Goal: Task Accomplishment & Management: Complete application form

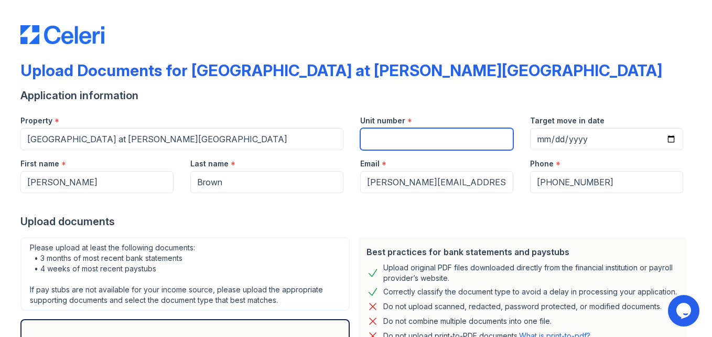
paste input "[STREET_ADDRESS]."
type input "8"
type input "a12"
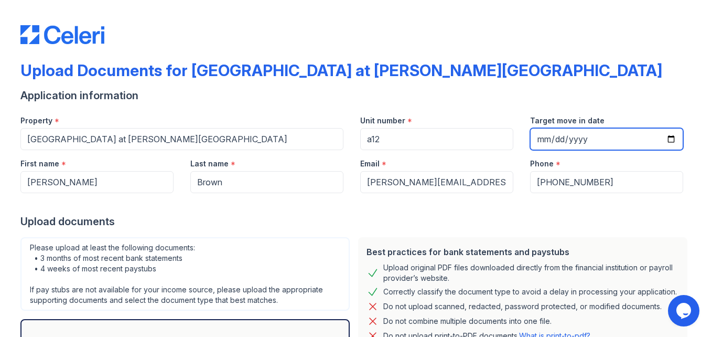
click at [615, 131] on input "Target move in date" at bounding box center [606, 139] width 153 height 22
click at [667, 138] on input "Target move in date" at bounding box center [606, 139] width 153 height 22
type input "[DATE]"
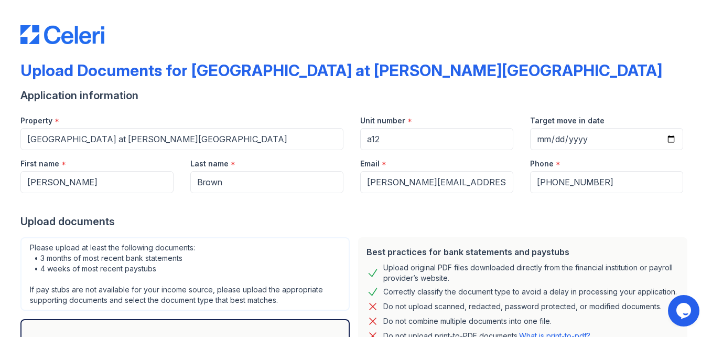
click at [642, 235] on div "Best practices for bank statements and paystubs Upload original PDF files downl…" at bounding box center [523, 320] width 338 height 174
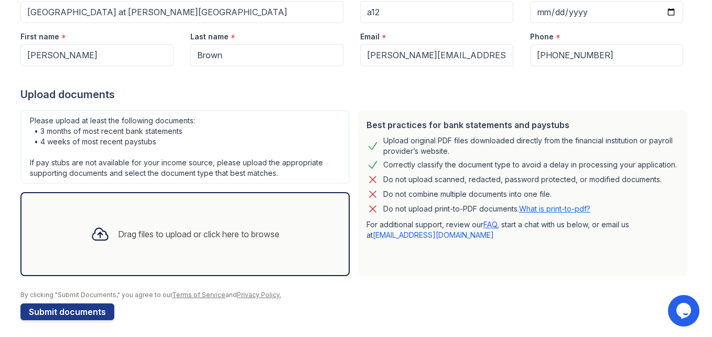
scroll to position [131, 0]
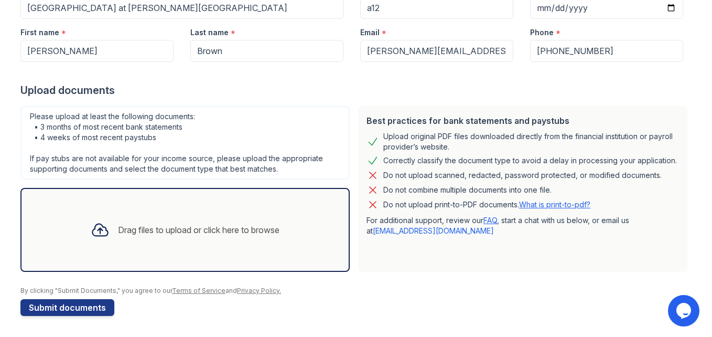
click at [223, 229] on div "Drag files to upload or click here to browse" at bounding box center [198, 229] width 161 height 13
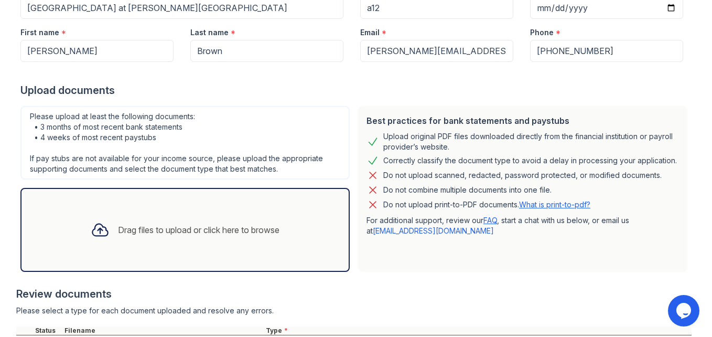
click at [491, 286] on div "Review documents" at bounding box center [353, 293] width 675 height 15
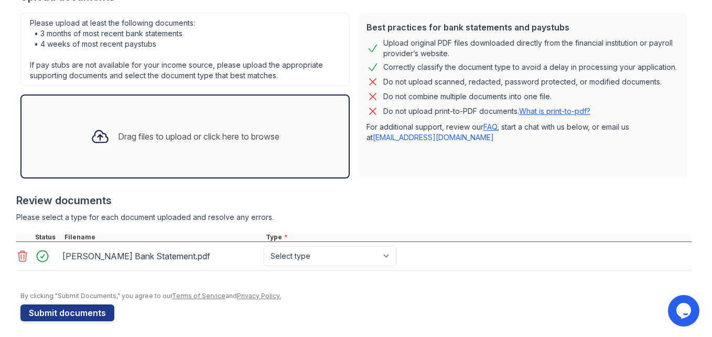
scroll to position [230, 0]
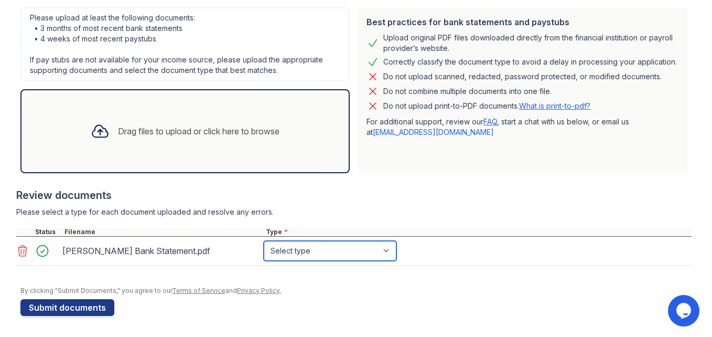
click at [384, 253] on select "Select type Paystub Bank Statement Offer Letter Tax Documents Benefit Award Let…" at bounding box center [330, 251] width 133 height 20
select select "bank_statement"
click at [264, 241] on select "Select type Paystub Bank Statement Offer Letter Tax Documents Benefit Award Let…" at bounding box center [330, 251] width 133 height 20
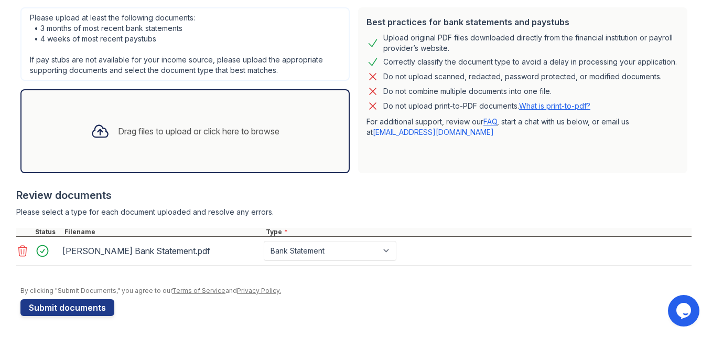
click at [384, 195] on div "Review documents" at bounding box center [353, 195] width 675 height 15
click at [223, 133] on div "Drag files to upload or click here to browse" at bounding box center [198, 131] width 161 height 13
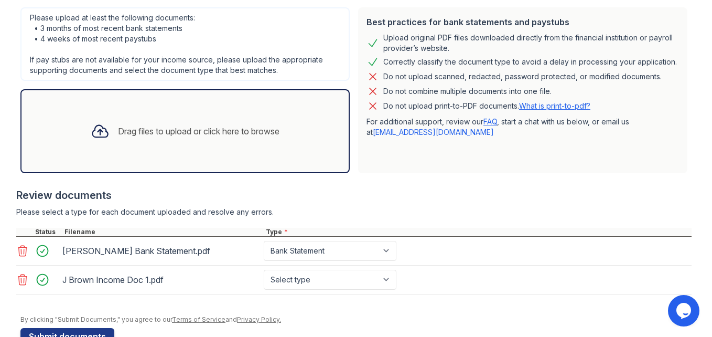
click at [235, 133] on div "Drag files to upload or click here to browse" at bounding box center [198, 131] width 161 height 13
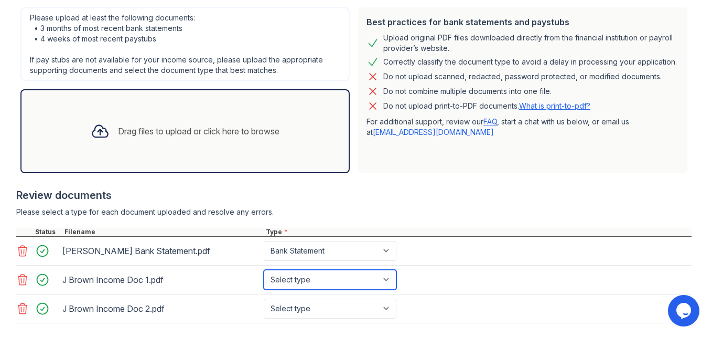
click at [386, 279] on select "Select type Paystub Bank Statement Offer Letter Tax Documents Benefit Award Let…" at bounding box center [330, 279] width 133 height 20
click at [426, 262] on div "[PERSON_NAME] Bank Statement.pdf Select type Paystub Bank Statement Offer Lette…" at bounding box center [353, 250] width 675 height 29
click at [386, 280] on select "Select type Paystub Bank Statement Offer Letter Tax Documents Benefit Award Let…" at bounding box center [330, 279] width 133 height 20
select select "paystub"
click at [264, 269] on select "Select type Paystub Bank Statement Offer Letter Tax Documents Benefit Award Let…" at bounding box center [330, 279] width 133 height 20
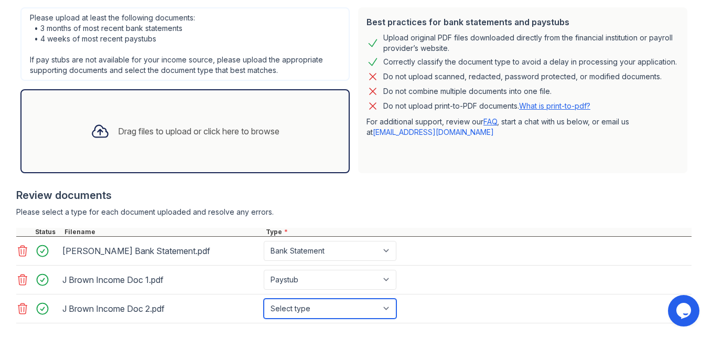
click at [385, 308] on select "Select type Paystub Bank Statement Offer Letter Tax Documents Benefit Award Let…" at bounding box center [330, 308] width 133 height 20
select select "benefit_award_letter"
click at [264, 298] on select "Select type Paystub Bank Statement Offer Letter Tax Documents Benefit Award Let…" at bounding box center [330, 308] width 133 height 20
click at [371, 193] on div "Review documents" at bounding box center [353, 195] width 675 height 15
click at [252, 129] on div "Drag files to upload or click here to browse" at bounding box center [198, 131] width 161 height 13
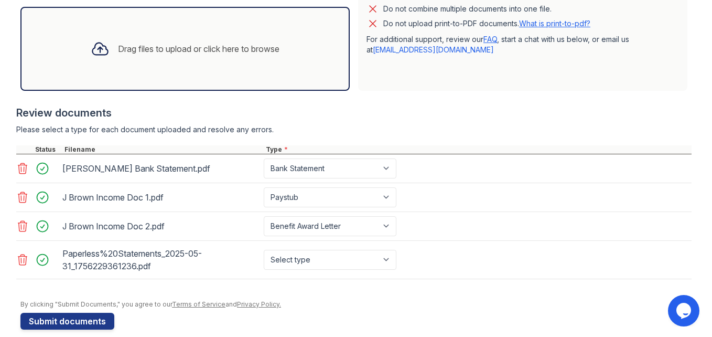
scroll to position [326, 0]
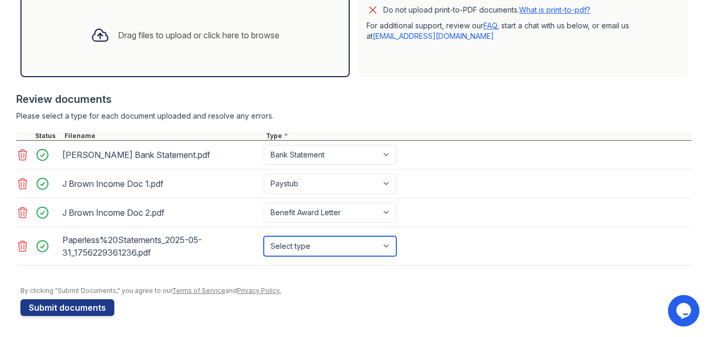
click at [384, 244] on select "Select type Paystub Bank Statement Offer Letter Tax Documents Benefit Award Let…" at bounding box center [330, 246] width 133 height 20
select select "bank_statement"
click at [264, 236] on select "Select type Paystub Bank Statement Offer Letter Tax Documents Benefit Award Let…" at bounding box center [330, 246] width 133 height 20
click at [192, 30] on div "Drag files to upload or click here to browse" at bounding box center [198, 35] width 161 height 13
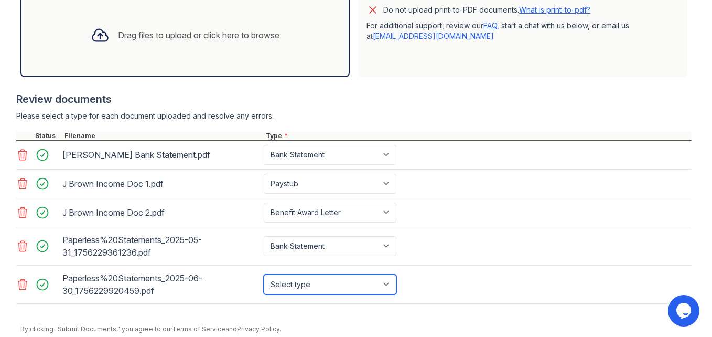
click at [385, 285] on select "Select type Paystub Bank Statement Offer Letter Tax Documents Benefit Award Let…" at bounding box center [330, 284] width 133 height 20
select select "bank_statement"
click at [264, 274] on select "Select type Paystub Bank Statement Offer Letter Tax Documents Benefit Award Let…" at bounding box center [330, 284] width 133 height 20
click at [457, 302] on div "Paperless%20Statements_2025-06-30_1756229920459.pdf Select type Paystub Bank St…" at bounding box center [353, 284] width 675 height 38
click at [519, 235] on div "Paperless%20Statements_2025-05-31_1756229361236.pdf Select type Paystub Bank St…" at bounding box center [353, 246] width 675 height 38
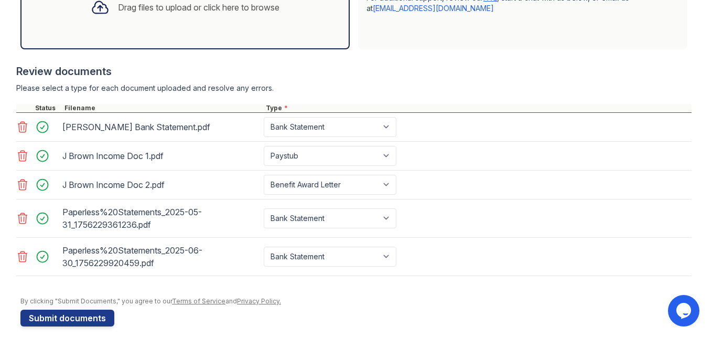
scroll to position [364, 0]
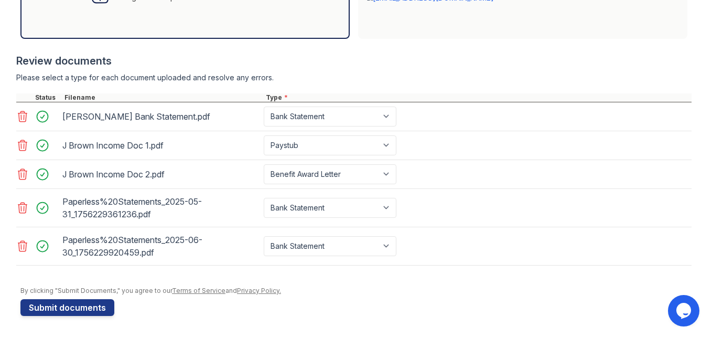
click at [546, 141] on div "J Brown Income Doc 1.pdf Select type Paystub Bank Statement Offer Letter Tax Do…" at bounding box center [353, 145] width 675 height 29
click at [78, 304] on button "Submit documents" at bounding box center [67, 307] width 94 height 17
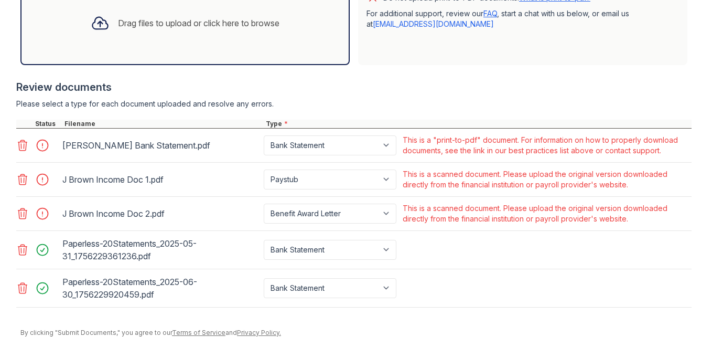
scroll to position [371, 0]
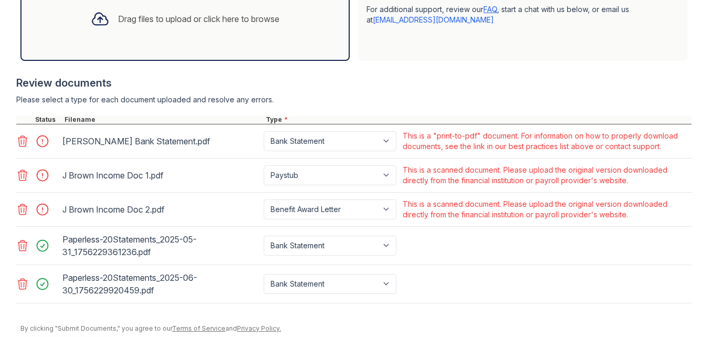
click at [19, 211] on icon at bounding box center [22, 209] width 13 height 13
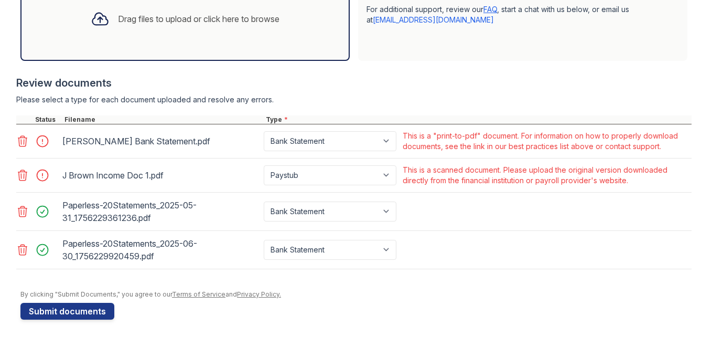
click at [19, 175] on icon at bounding box center [22, 175] width 13 height 13
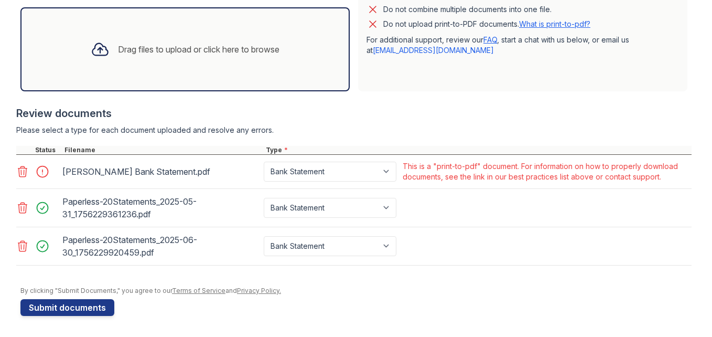
click at [19, 171] on icon at bounding box center [22, 171] width 13 height 13
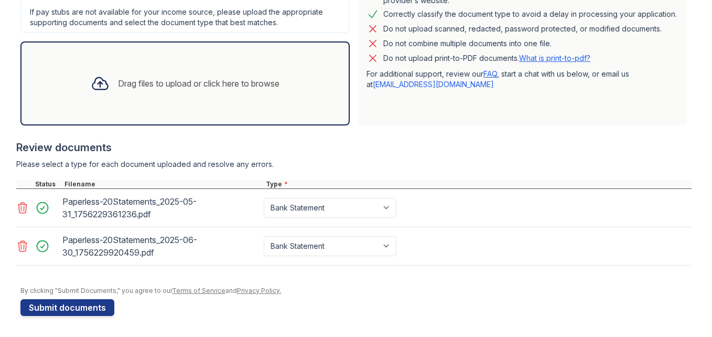
scroll to position [307, 0]
click at [248, 82] on div "Drag files to upload or click here to browse" at bounding box center [198, 83] width 161 height 13
click at [201, 82] on div "Drag files to upload or click here to browse" at bounding box center [198, 83] width 161 height 13
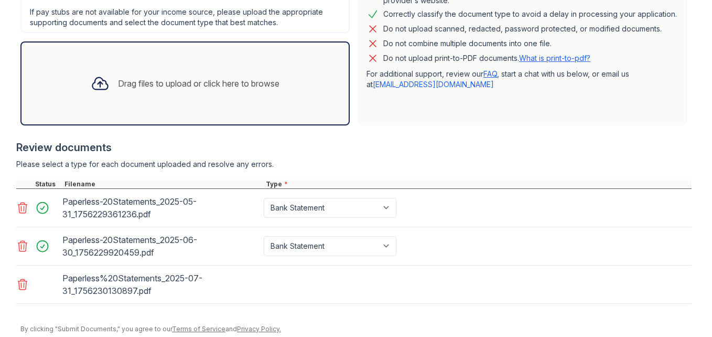
scroll to position [341, 0]
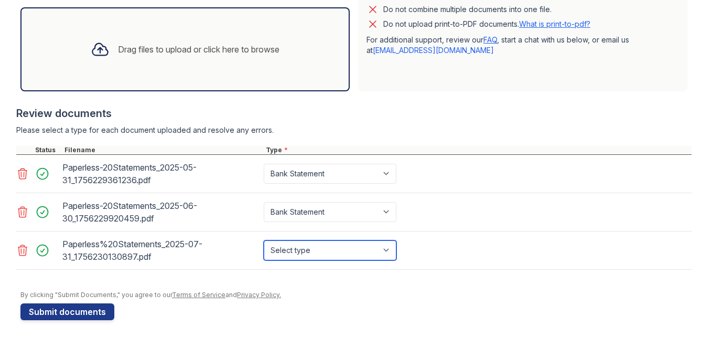
click at [385, 250] on select "Select type Paystub Bank Statement Offer Letter Tax Documents Benefit Award Let…" at bounding box center [330, 250] width 133 height 20
select select "bank_statement"
click at [264, 240] on select "Select type Paystub Bank Statement Offer Letter Tax Documents Benefit Award Let…" at bounding box center [330, 250] width 133 height 20
click at [421, 295] on div "By clicking "Submit Documents," you agree to our Terms of Service and Privacy P…" at bounding box center [355, 294] width 671 height 8
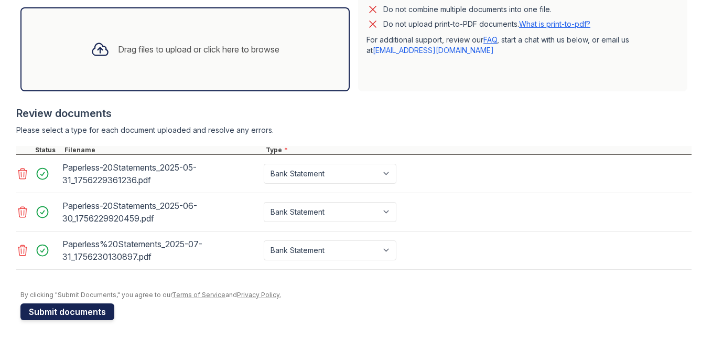
click at [77, 307] on button "Submit documents" at bounding box center [67, 311] width 94 height 17
